Goal: Book appointment/travel/reservation

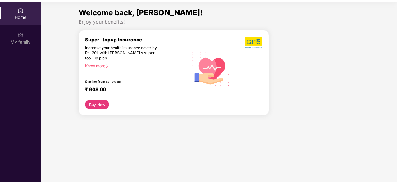
scroll to position [35, 0]
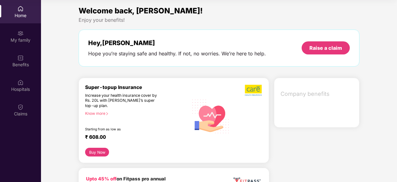
click at [20, 17] on div "Home" at bounding box center [20, 15] width 41 height 6
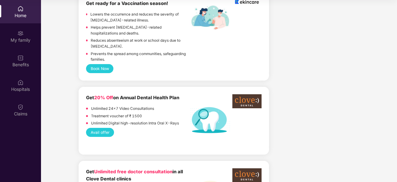
scroll to position [435, 0]
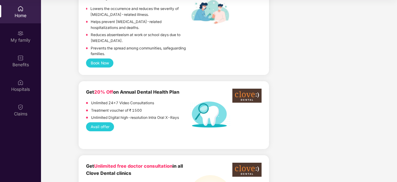
click at [99, 122] on button "Avail offer" at bounding box center [100, 126] width 28 height 9
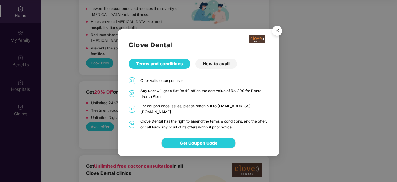
click at [278, 33] on img "Close" at bounding box center [277, 31] width 17 height 17
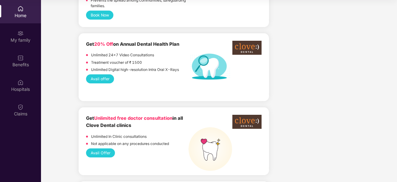
scroll to position [497, 0]
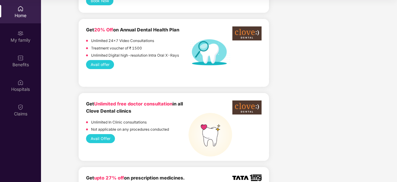
click at [100, 134] on button "Avail Offer" at bounding box center [100, 138] width 29 height 9
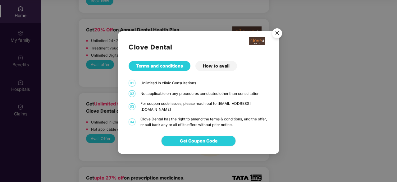
click at [219, 69] on div "How to avail" at bounding box center [217, 66] width 42 height 10
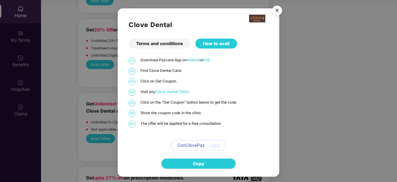
click at [276, 10] on img "Close" at bounding box center [277, 11] width 17 height 17
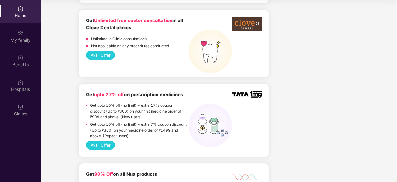
scroll to position [591, 0]
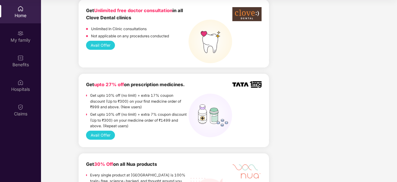
click at [99, 131] on button "Avail Offer" at bounding box center [100, 135] width 29 height 9
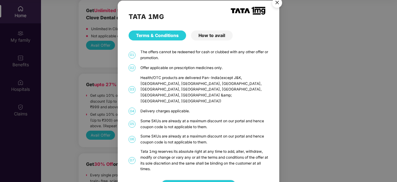
scroll to position [7, 0]
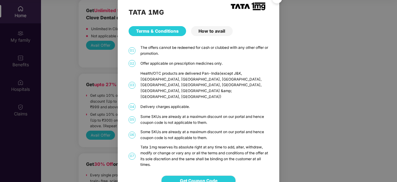
click at [213, 31] on div "How to avail" at bounding box center [212, 31] width 42 height 10
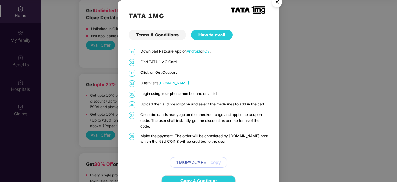
scroll to position [0, 0]
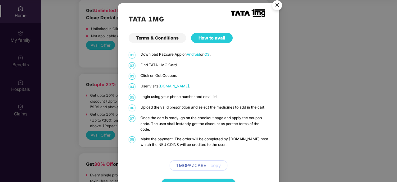
click at [153, 38] on div "Terms & Conditions" at bounding box center [158, 38] width 58 height 10
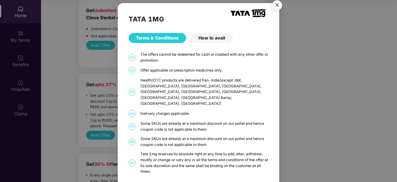
click at [278, 5] on img "Close" at bounding box center [277, 6] width 17 height 17
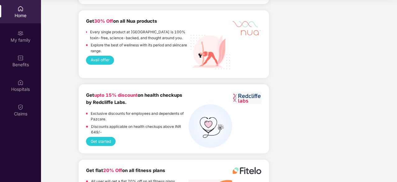
scroll to position [746, 0]
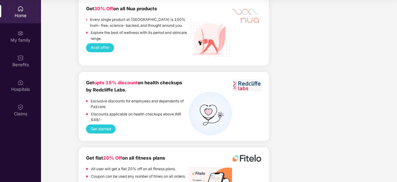
click at [106, 124] on button "Get started" at bounding box center [101, 128] width 30 height 9
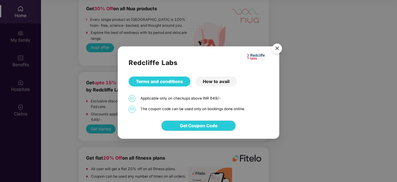
click at [278, 48] on img "Close" at bounding box center [277, 49] width 17 height 17
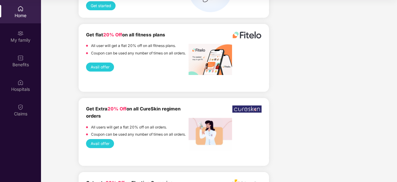
scroll to position [901, 0]
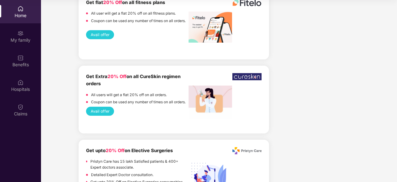
click at [98, 107] on button "Avail offer" at bounding box center [100, 111] width 28 height 9
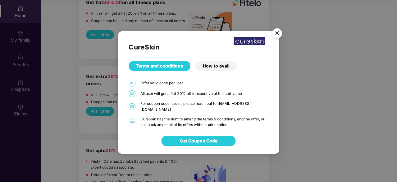
click at [278, 35] on img "Close" at bounding box center [277, 33] width 17 height 17
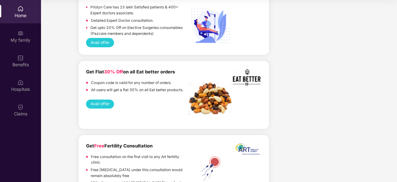
scroll to position [1057, 0]
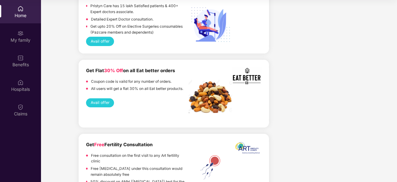
click at [102, 98] on button "Avail offer" at bounding box center [100, 102] width 28 height 9
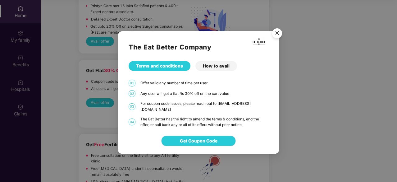
click at [209, 70] on div "How to avail" at bounding box center [217, 66] width 42 height 10
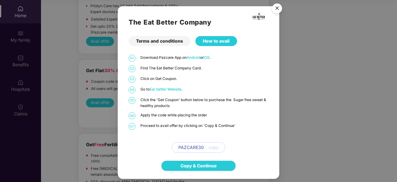
click at [275, 8] on img "Close" at bounding box center [277, 9] width 17 height 17
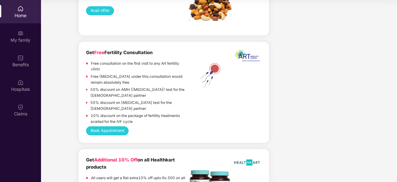
scroll to position [1150, 0]
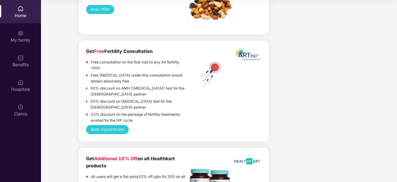
click at [112, 125] on button "Book Appointment" at bounding box center [107, 129] width 43 height 9
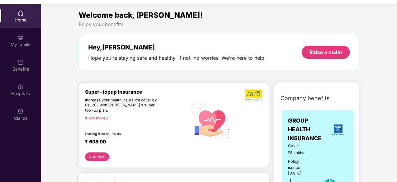
scroll to position [0, 0]
